Goal: Navigation & Orientation: Find specific page/section

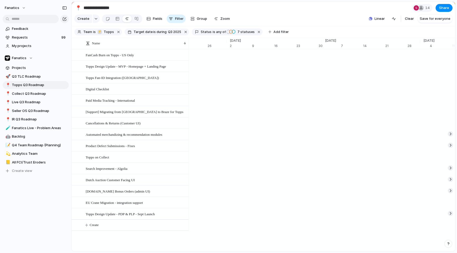
scroll to position [0, 3244]
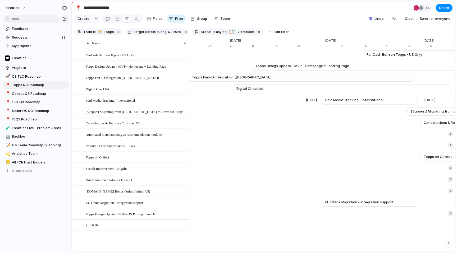
click at [326, 102] on span "Paid Media Tracking - International" at bounding box center [354, 100] width 58 height 5
click at [135, 102] on span "Paid Media Tracking - International" at bounding box center [110, 100] width 49 height 6
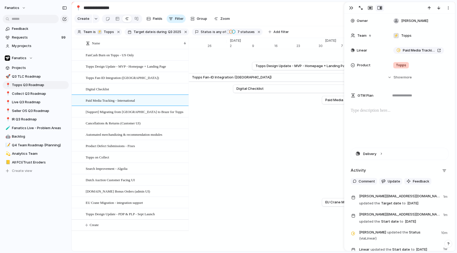
scroll to position [133, 0]
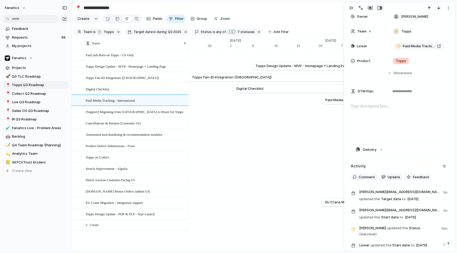
click at [351, 6] on div "button" at bounding box center [351, 8] width 4 height 4
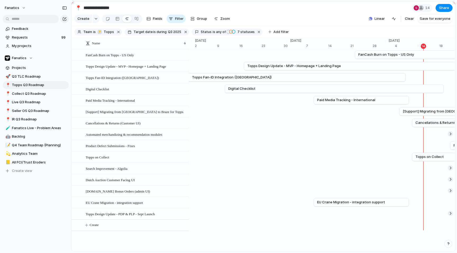
scroll to position [0, 3247]
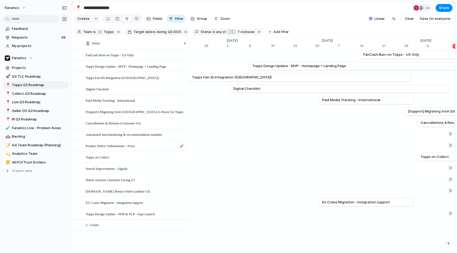
click at [135, 146] on span "Product Defect Submissions - Fixes" at bounding box center [110, 146] width 49 height 6
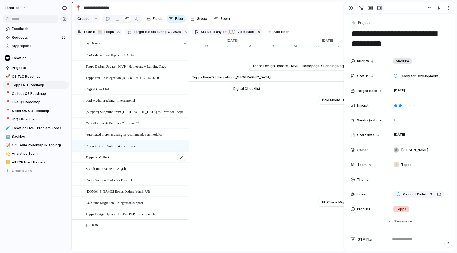
click at [134, 155] on div "Topps on Collect" at bounding box center [136, 157] width 101 height 11
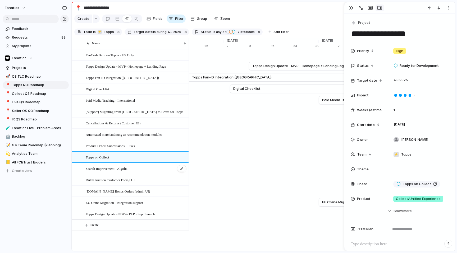
click at [134, 168] on div "Search Improvement - Algolia" at bounding box center [136, 168] width 101 height 11
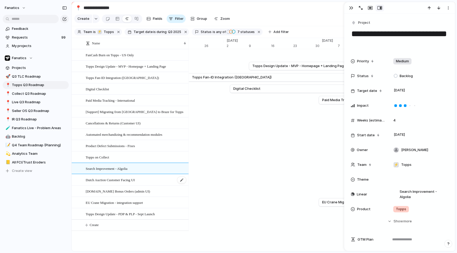
click at [134, 178] on span "Dutch Auction Customer Facing UI" at bounding box center [110, 180] width 49 height 6
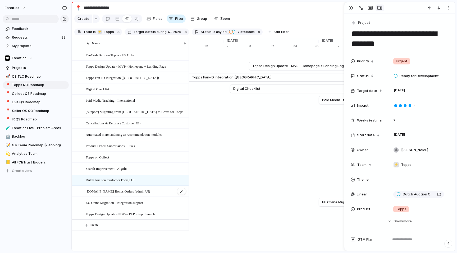
click at [134, 192] on span "[DOMAIN_NAME] Bonus Orders (admin UI)" at bounding box center [118, 191] width 64 height 6
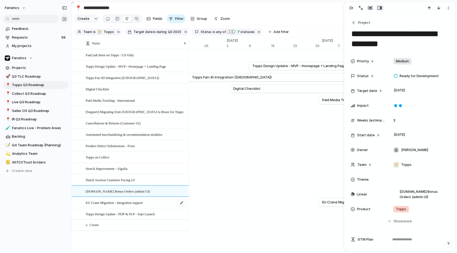
click at [131, 200] on span "EU Crane Migration - integration support" at bounding box center [114, 202] width 57 height 6
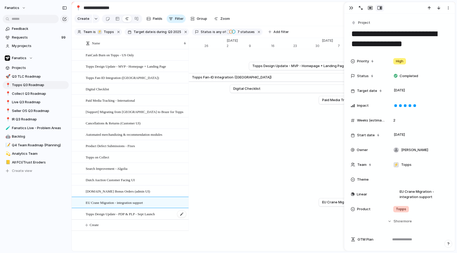
click at [131, 214] on span "Topps Design Update - PDP & PLP - Sept Launch" at bounding box center [120, 214] width 69 height 6
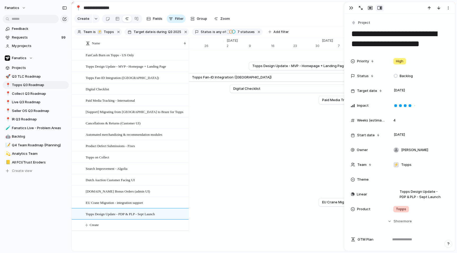
click at [133, 174] on div "Search Improvement - Algolia" at bounding box center [130, 168] width 117 height 11
click at [133, 179] on span "Dutch Auction Customer Facing UI" at bounding box center [110, 180] width 49 height 6
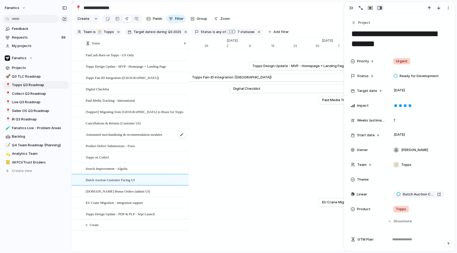
click at [130, 137] on span "Automated merchandizing & recommendation modules" at bounding box center [124, 134] width 77 height 6
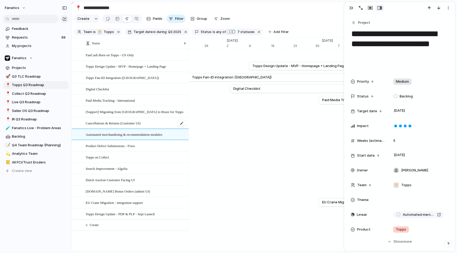
click at [129, 119] on div "Cancellations & Returns (Customer UI)" at bounding box center [136, 123] width 101 height 11
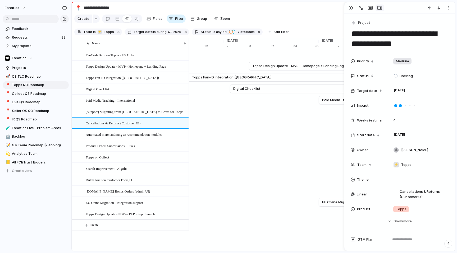
click at [129, 106] on div "Paid Media Tracking - International" at bounding box center [130, 100] width 117 height 11
click at [131, 87] on div "Digital Checklist" at bounding box center [136, 89] width 101 height 11
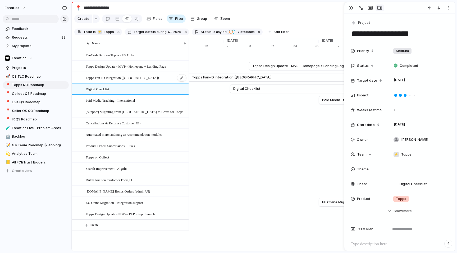
click at [132, 74] on div "Topps Fan-ID Integration ([GEOGRAPHIC_DATA])" at bounding box center [136, 77] width 101 height 11
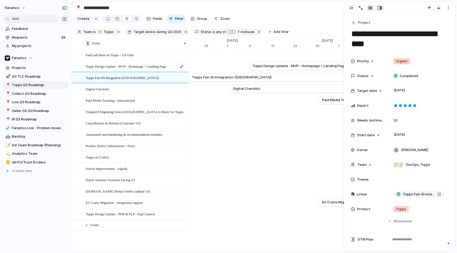
click at [134, 66] on span "Topps Design Update - MVP - Homepage + Landing Page" at bounding box center [126, 66] width 80 height 6
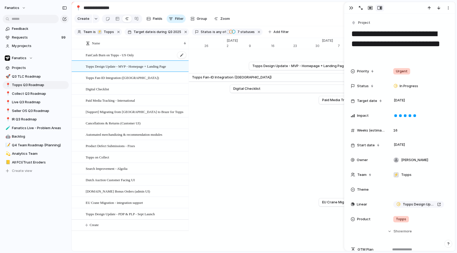
click at [134, 54] on span "FanCash Burn on Topps - US Only" at bounding box center [110, 55] width 48 height 6
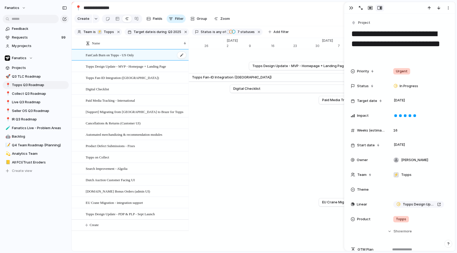
type textarea "**********"
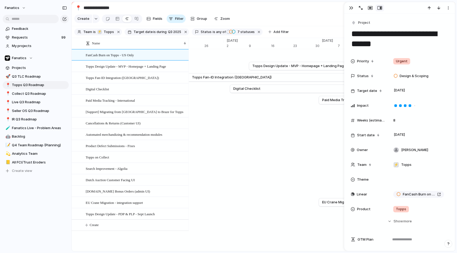
click at [237, 179] on div "[DATE] Dutch Auction Customer Facing UI [DATE]" at bounding box center [465, 179] width 7049 height 11
click at [348, 7] on button "button" at bounding box center [351, 7] width 8 height 7
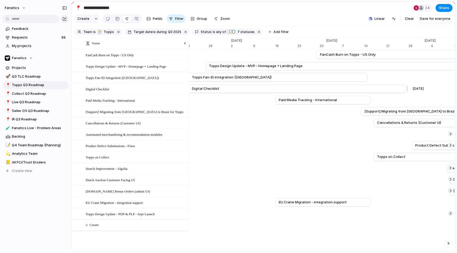
scroll to position [0, 3339]
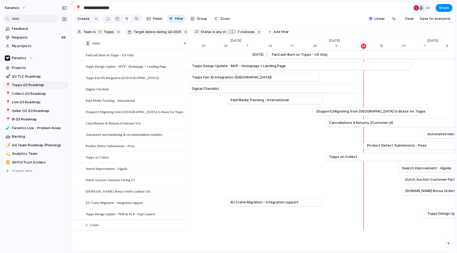
click at [296, 56] on span "FanCash Burn on Topps - US Only" at bounding box center [299, 54] width 55 height 5
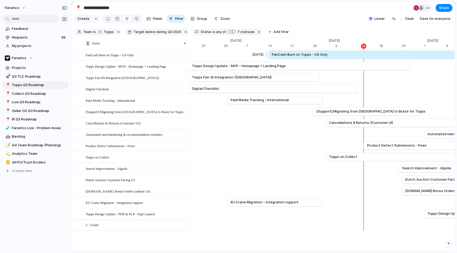
click at [349, 55] on link "FanCash Burn on Topps - US Only" at bounding box center [363, 55] width 183 height 8
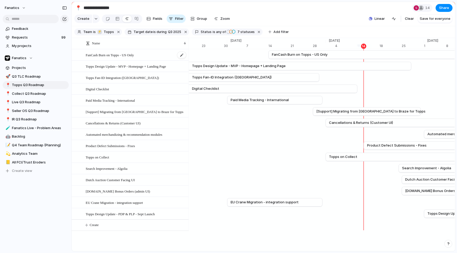
click at [114, 55] on span "FanCash Burn on Topps - US Only" at bounding box center [110, 55] width 48 height 6
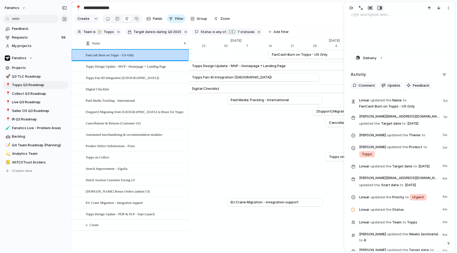
scroll to position [301, 0]
